Goal: Transaction & Acquisition: Purchase product/service

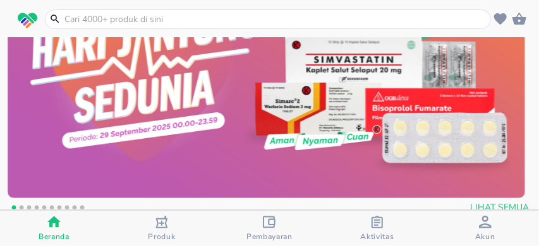
scroll to position [168, 0]
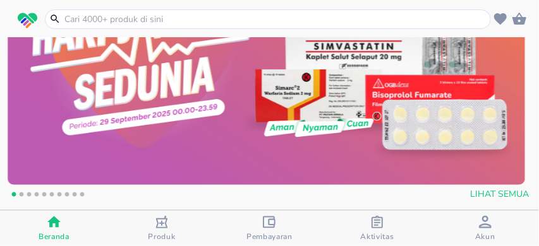
click at [21, 194] on button "2" at bounding box center [21, 196] width 13 height 13
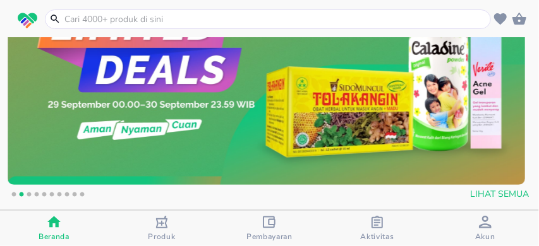
click at [161, 135] on img at bounding box center [266, 55] width 517 height 259
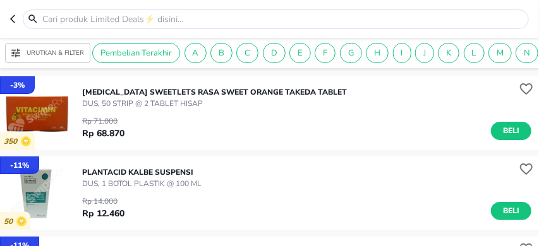
click at [45, 49] on p "Urutkan & Filter" at bounding box center [55, 53] width 57 height 9
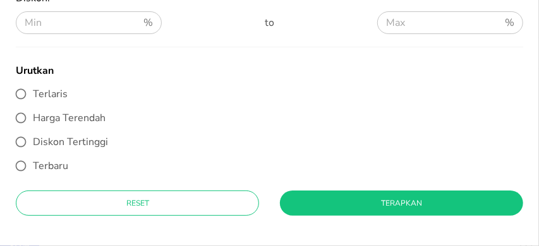
click at [64, 136] on span "Diskon Tertinggi" at bounding box center [70, 142] width 75 height 14
click at [33, 136] on input "Diskon Tertinggi" at bounding box center [21, 142] width 24 height 24
radio input "true"
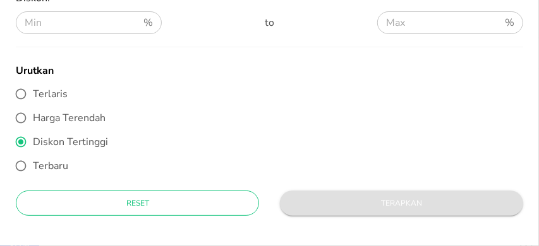
click at [405, 200] on span "Terapkan" at bounding box center [401, 203] width 223 height 13
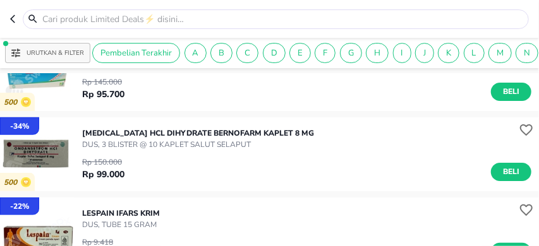
scroll to position [210, 0]
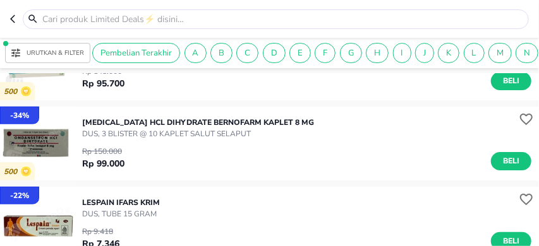
click at [61, 57] on p "Urutkan & Filter" at bounding box center [55, 53] width 57 height 9
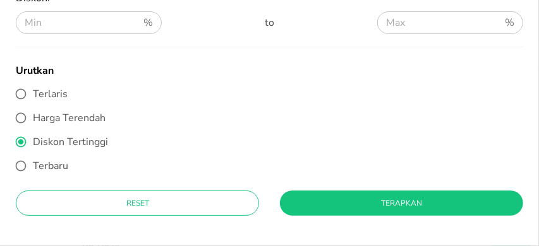
click at [37, 91] on span "Terlaris" at bounding box center [50, 94] width 35 height 14
click at [33, 91] on input "Terlaris" at bounding box center [21, 94] width 24 height 24
radio input "true"
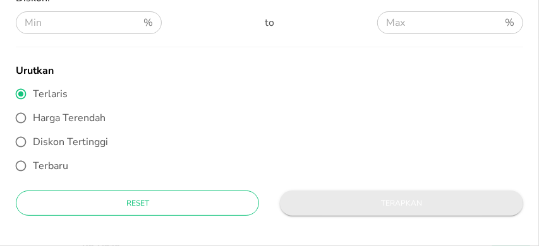
click at [380, 214] on button "Terapkan" at bounding box center [401, 203] width 243 height 25
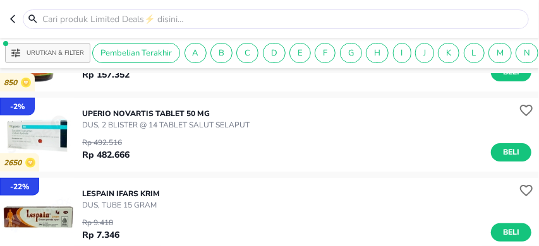
scroll to position [1988, 0]
